Goal: Task Accomplishment & Management: Manage account settings

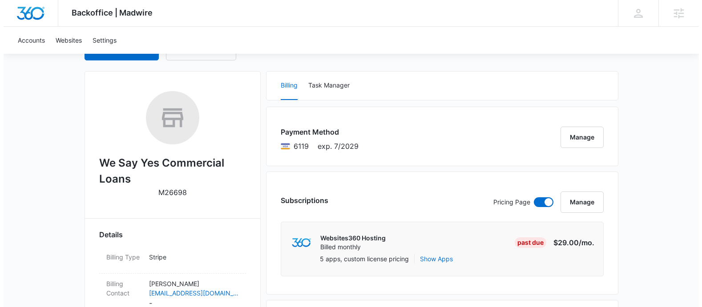
scroll to position [131, 0]
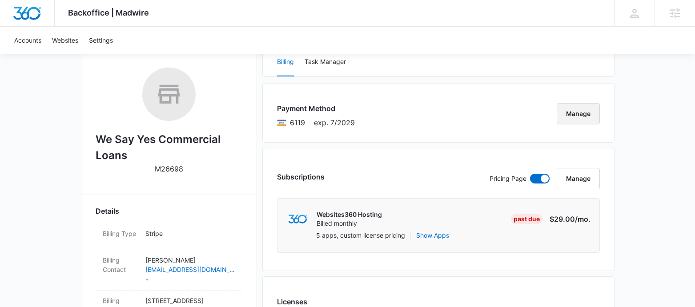
click at [575, 118] on button "Manage" at bounding box center [578, 113] width 43 height 21
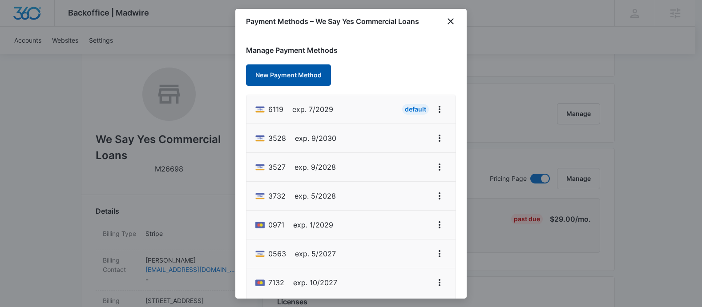
click at [300, 78] on button "New Payment Method" at bounding box center [288, 74] width 85 height 21
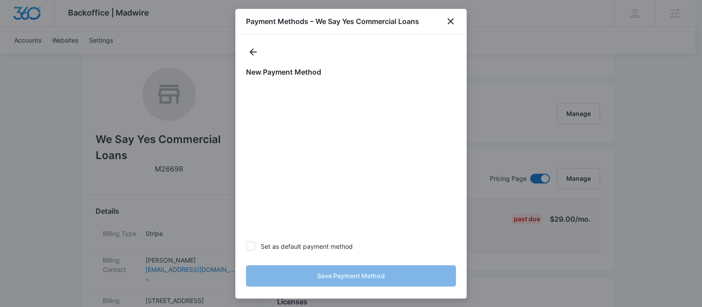
click at [362, 81] on div "New Payment Method Set as default payment method Save Payment Method" at bounding box center [351, 179] width 210 height 225
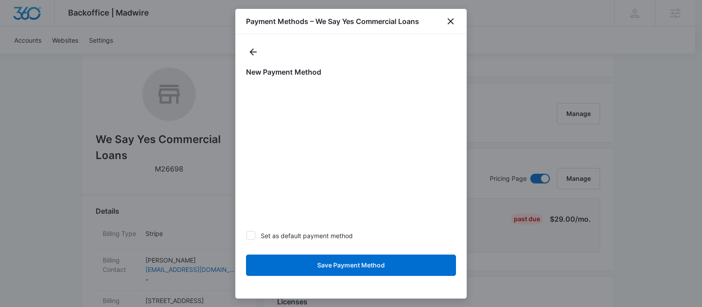
click at [251, 237] on icon at bounding box center [251, 236] width 8 height 8
click at [246, 236] on input "Set as default payment method" at bounding box center [246, 236] width 0 height 0
checkbox input "true"
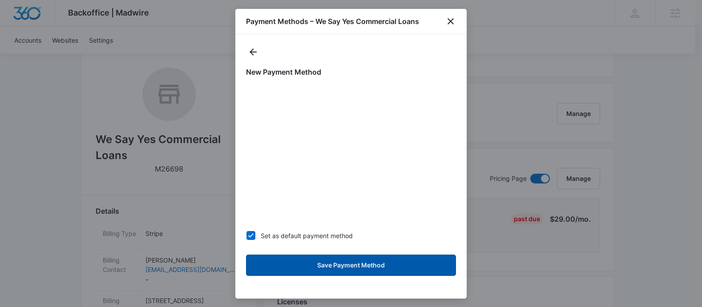
click at [343, 263] on button "Save Payment Method" at bounding box center [351, 265] width 210 height 21
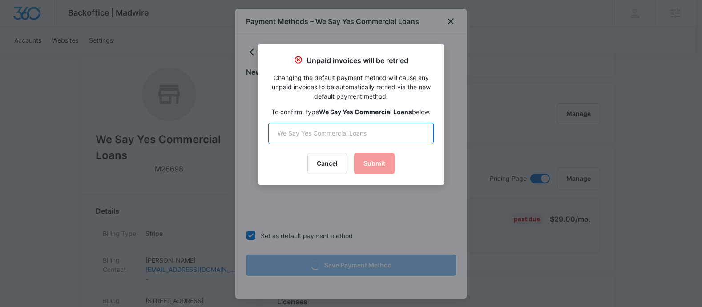
click at [310, 135] on input "text" at bounding box center [350, 133] width 165 height 21
type input "We Say Yes Commercial Loans"
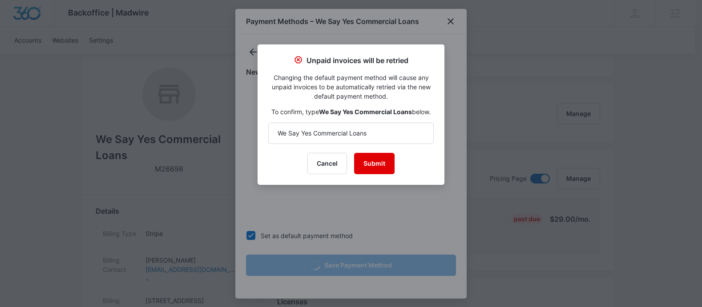
click at [367, 165] on button "Submit" at bounding box center [374, 163] width 40 height 21
